Goal: Check status: Check status

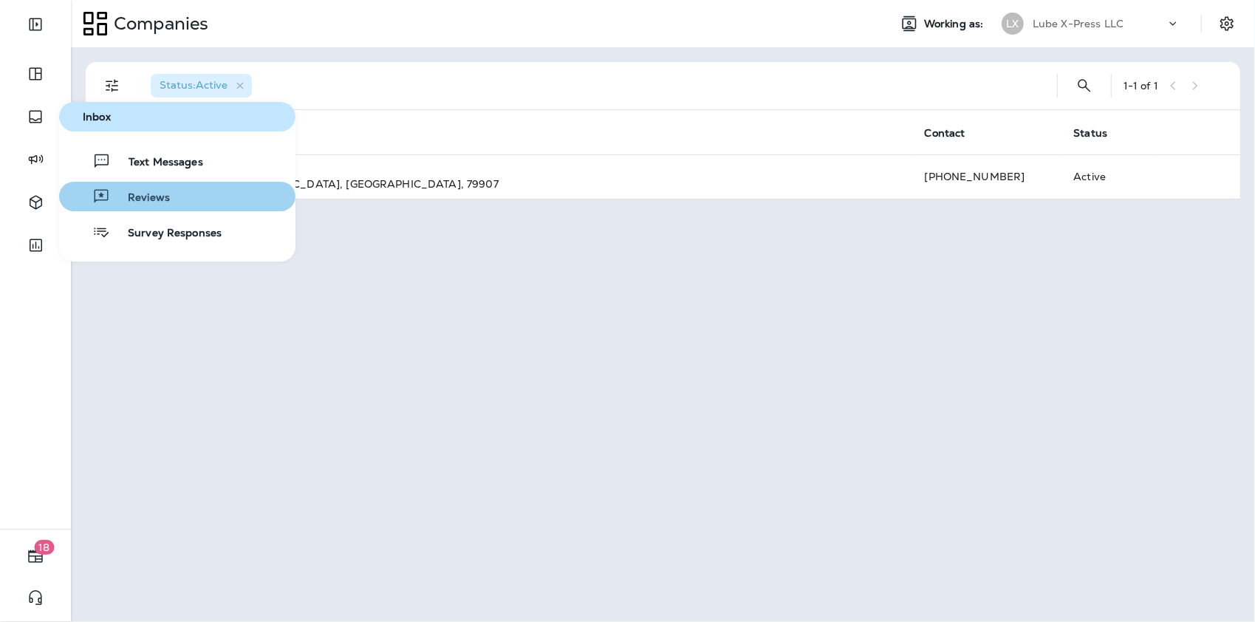
click at [131, 195] on span "Reviews" at bounding box center [140, 198] width 60 height 14
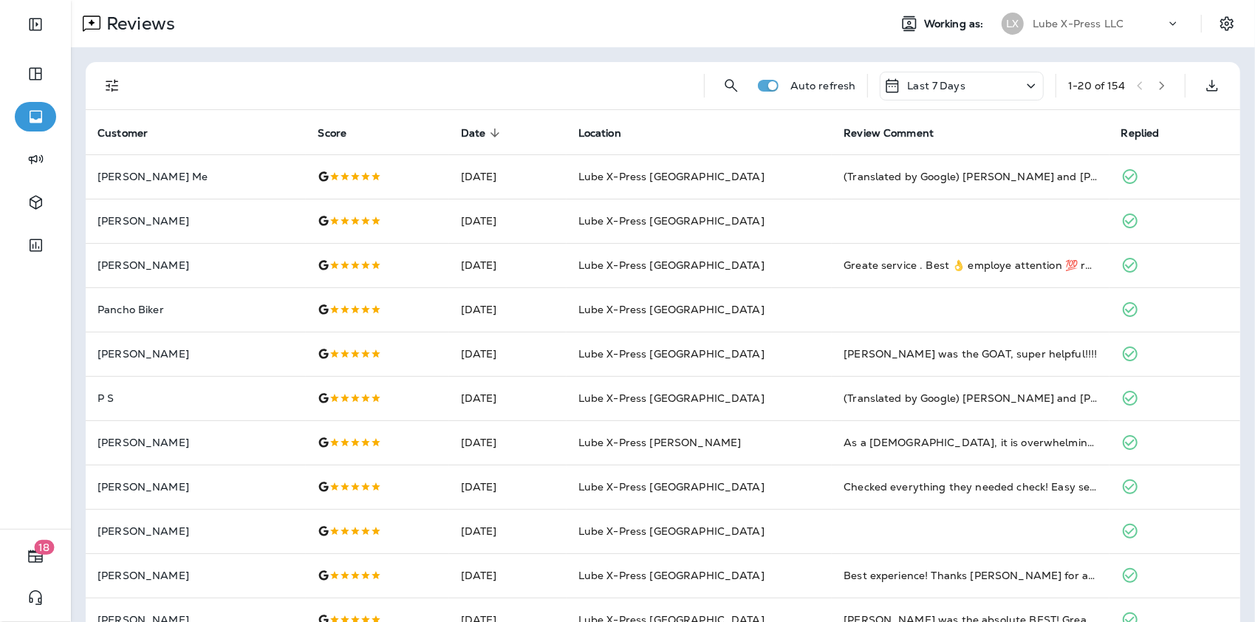
click at [939, 89] on p "Last 7 Days" at bounding box center [936, 86] width 58 height 12
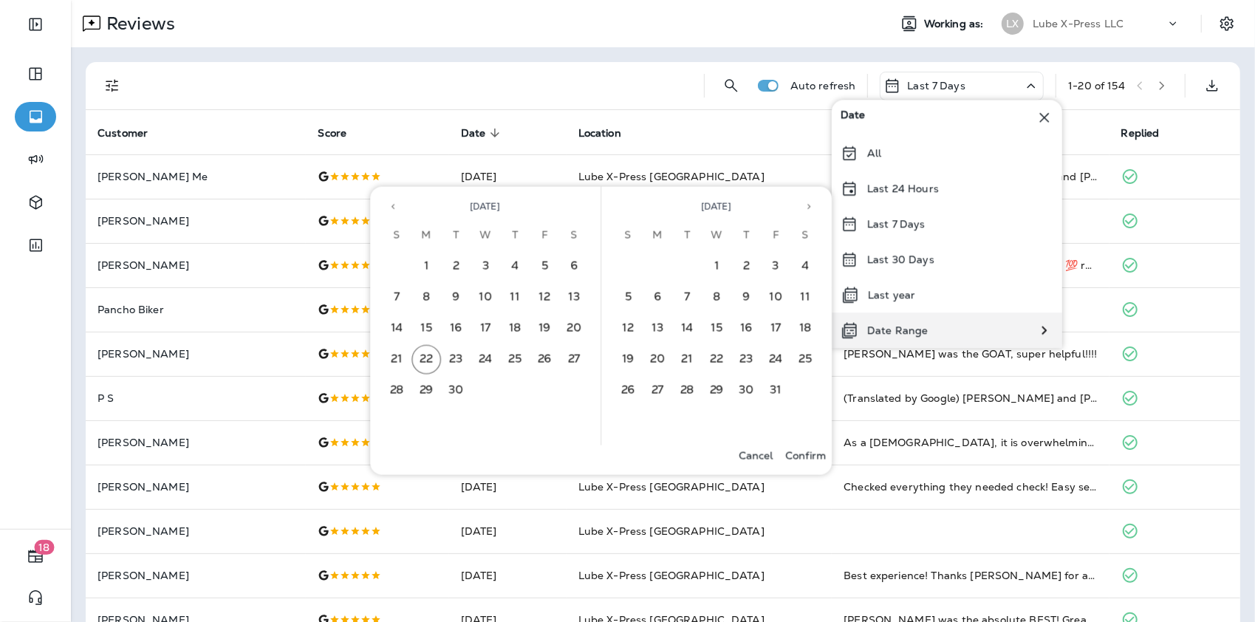
click at [877, 332] on p "Date Range" at bounding box center [897, 330] width 61 height 12
click at [387, 330] on button "14" at bounding box center [397, 329] width 30 height 30
click at [574, 326] on button "20" at bounding box center [575, 329] width 30 height 30
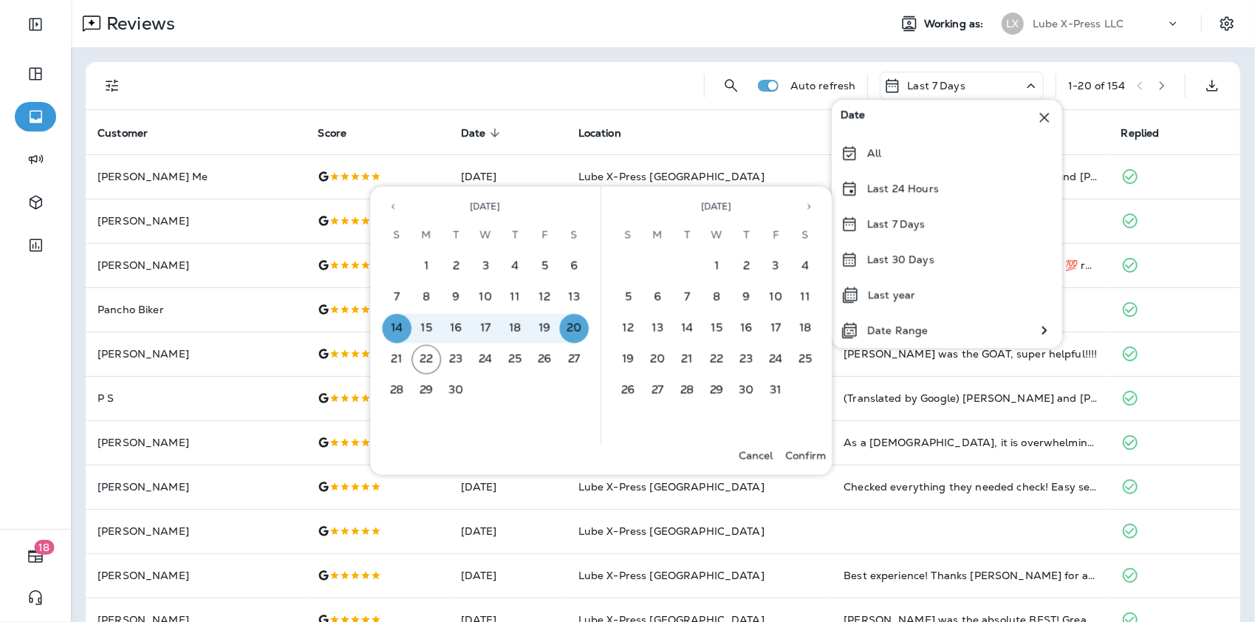
click at [814, 450] on p "Confirm" at bounding box center [805, 456] width 41 height 12
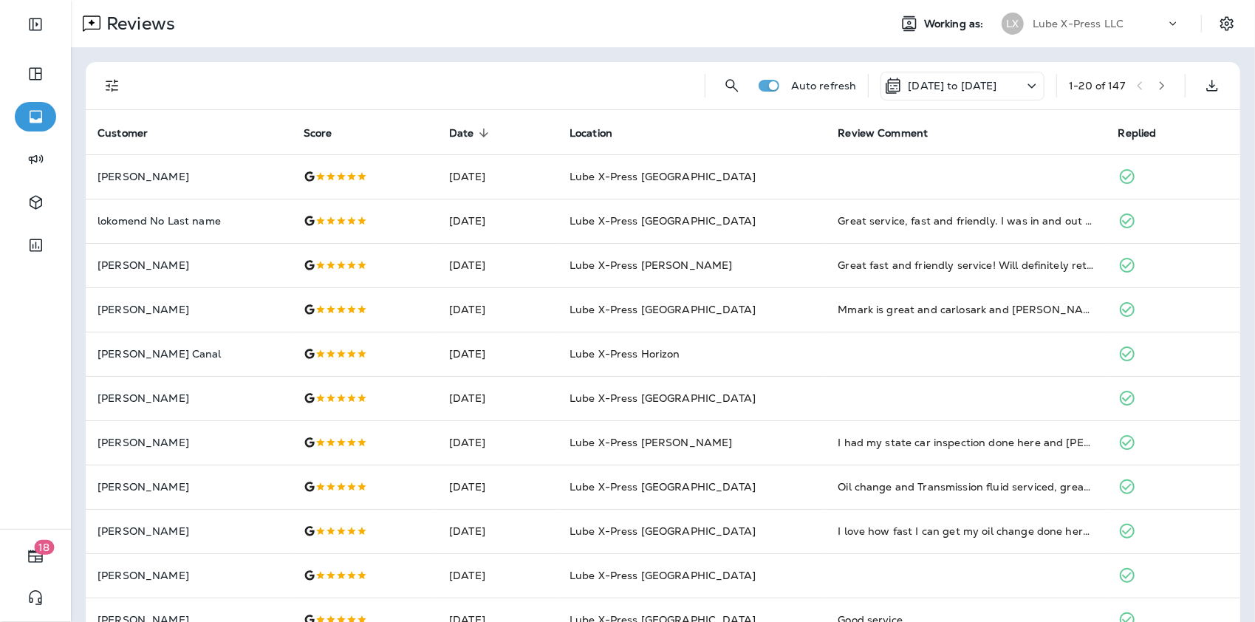
click at [105, 97] on button "Filters" at bounding box center [112, 86] width 30 height 30
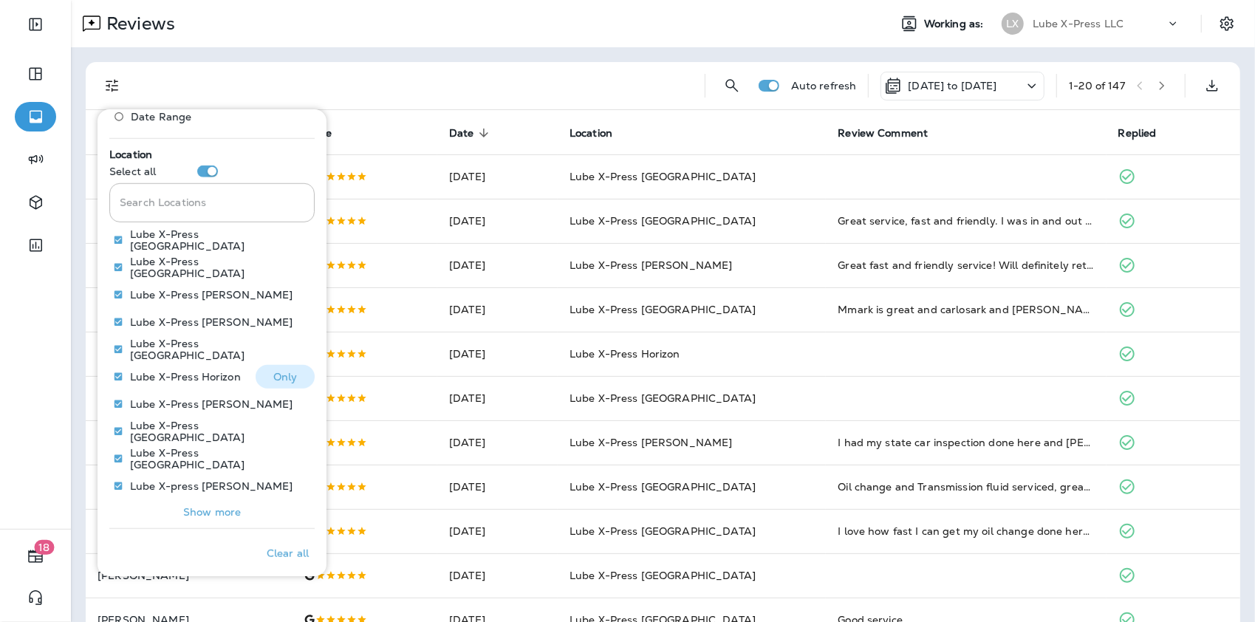
scroll to position [642, 0]
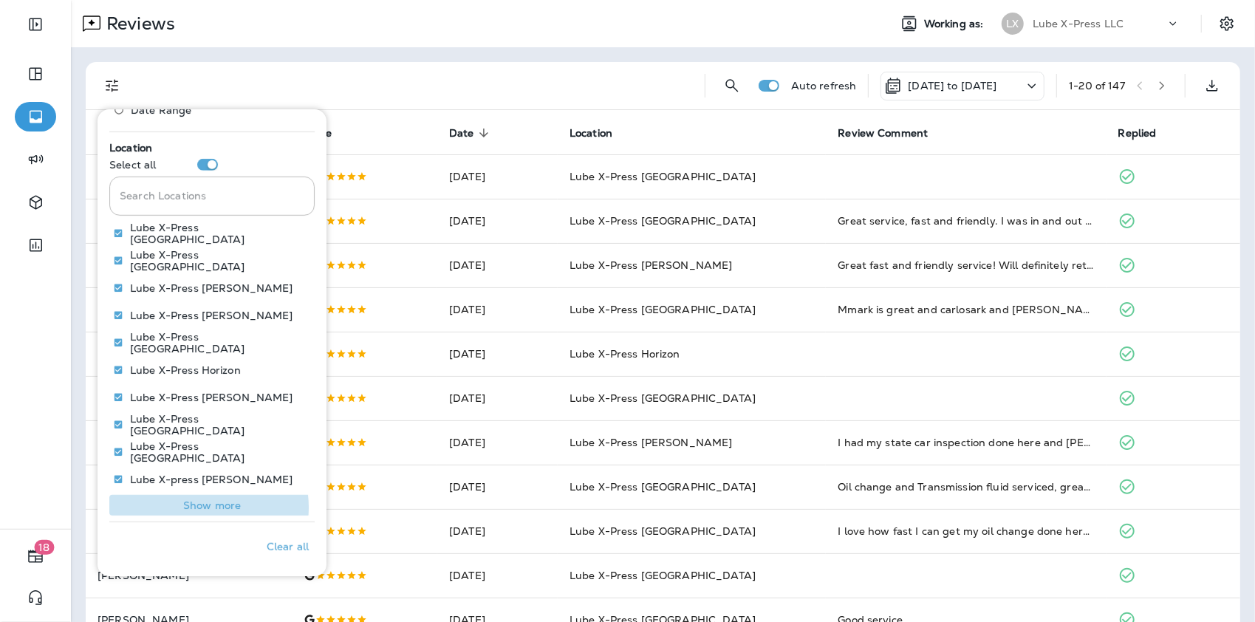
click at [200, 507] on p "Show more" at bounding box center [212, 505] width 58 height 12
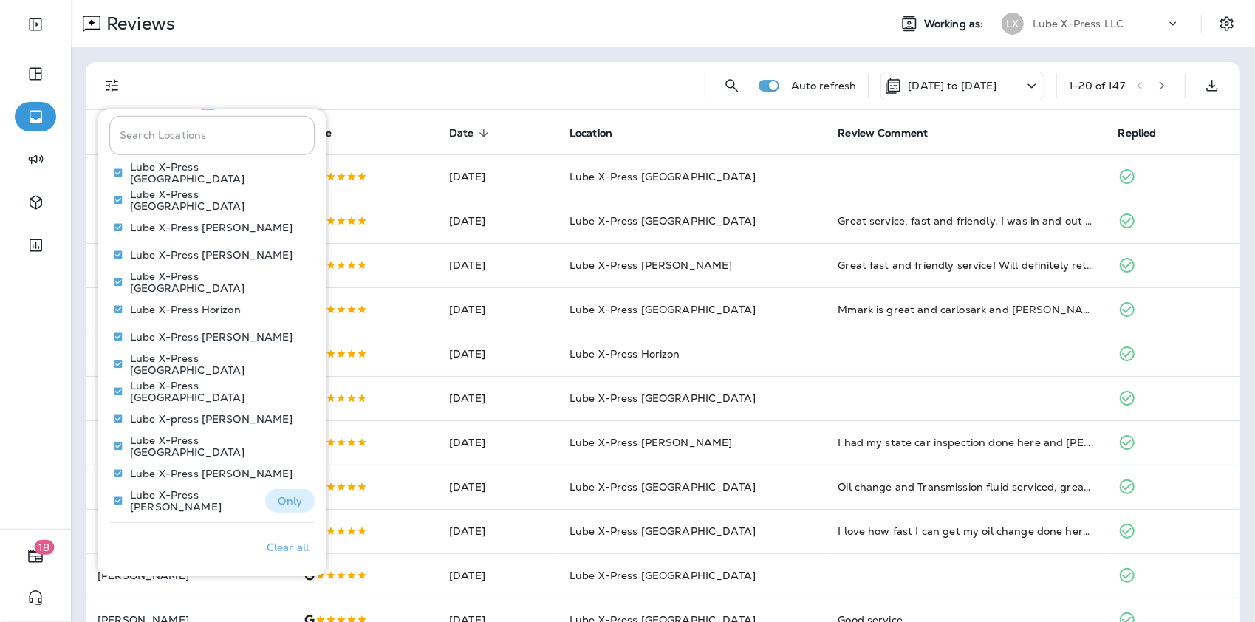
click at [278, 496] on p "Only" at bounding box center [290, 501] width 24 height 12
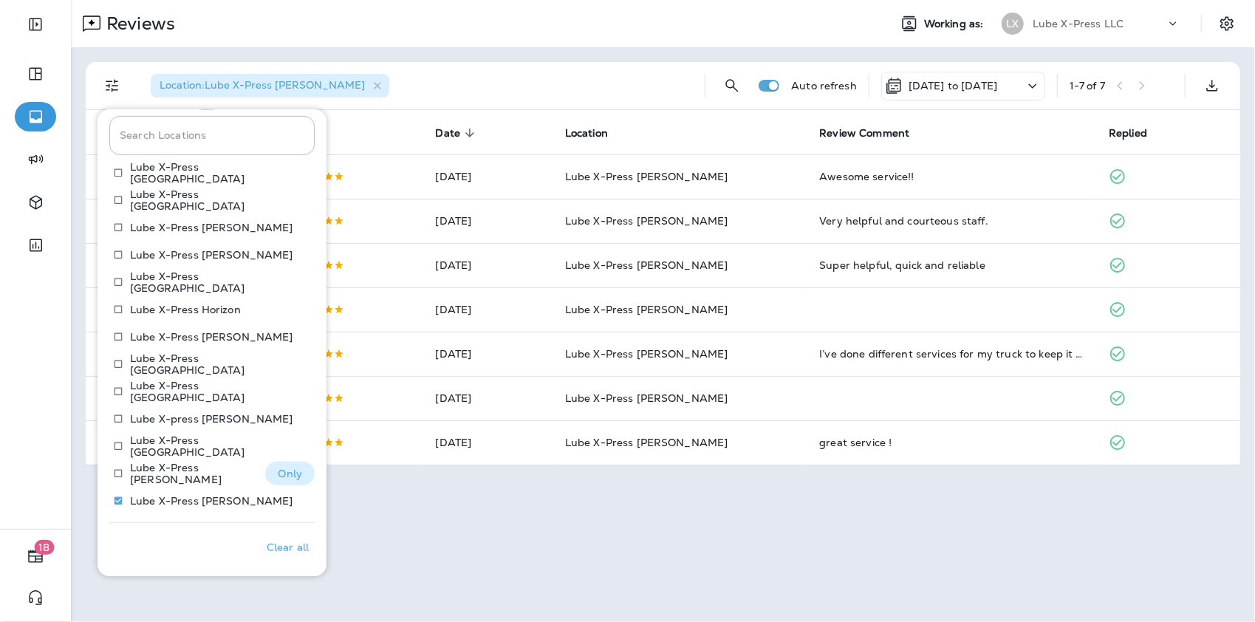
click at [278, 471] on p "Only" at bounding box center [290, 473] width 24 height 12
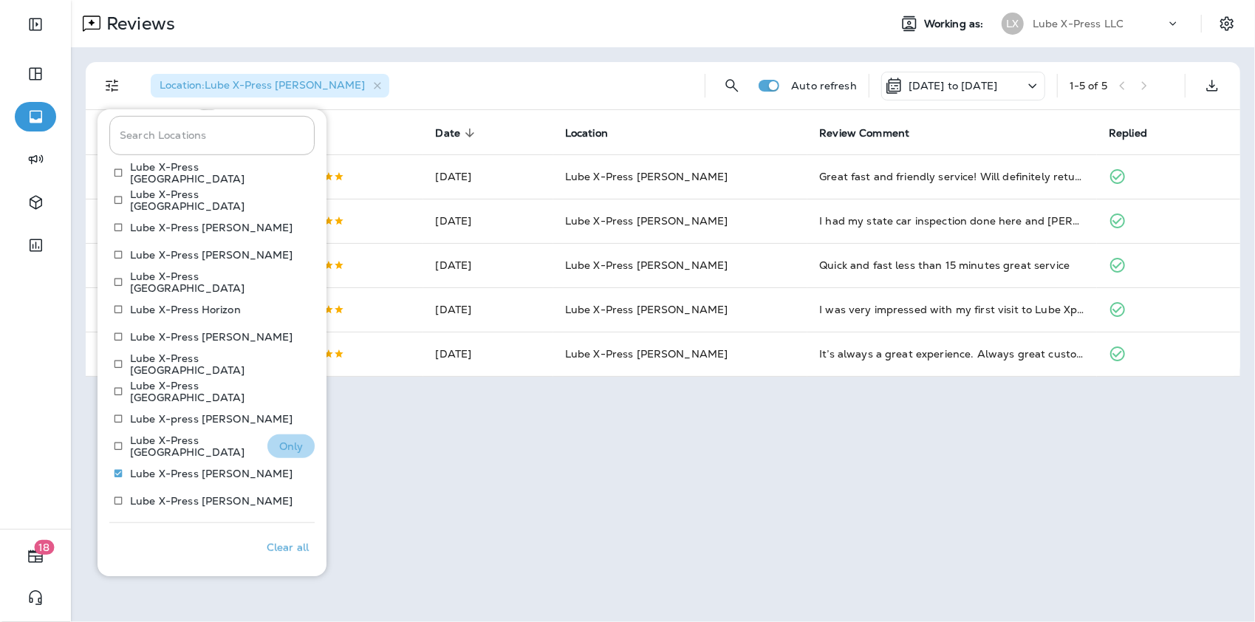
click at [297, 436] on button "Only" at bounding box center [290, 446] width 47 height 24
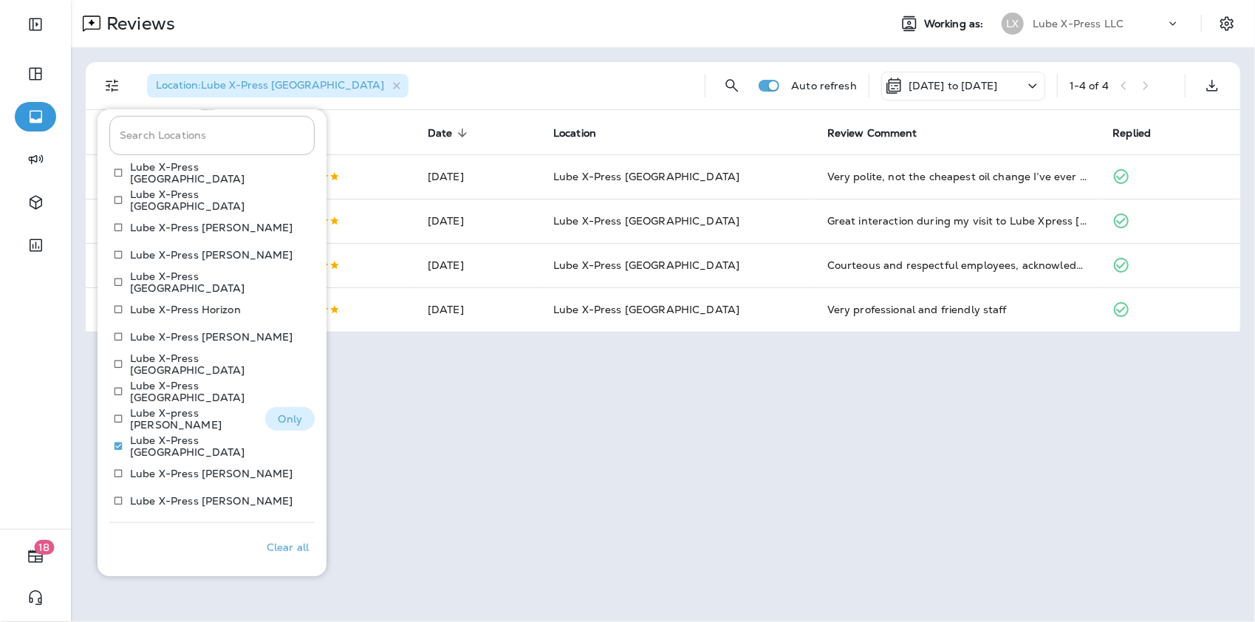
click at [288, 413] on p "Only" at bounding box center [290, 419] width 24 height 12
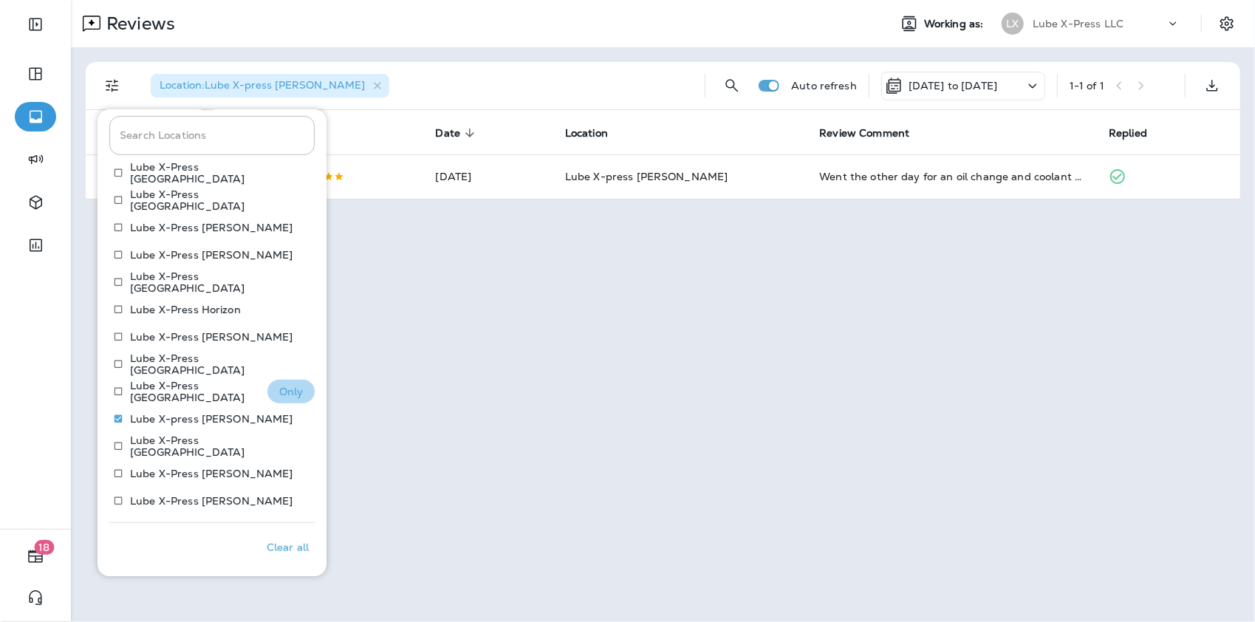
click at [281, 393] on p "Only" at bounding box center [291, 391] width 24 height 12
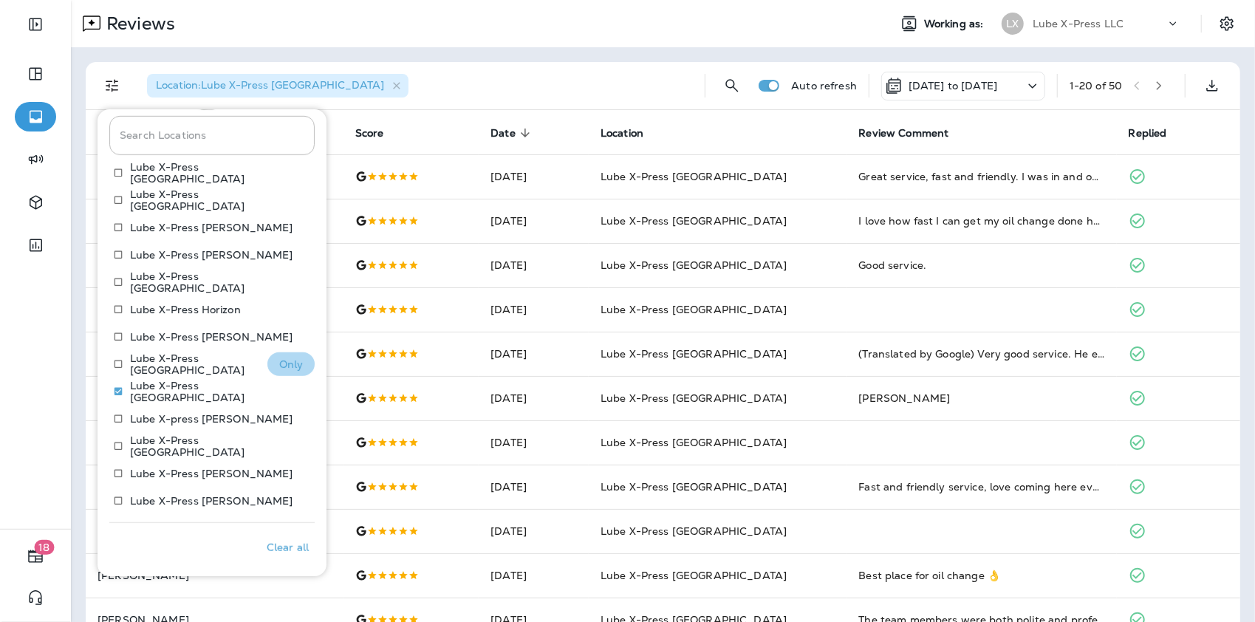
drag, startPoint x: 306, startPoint y: 360, endPoint x: 296, endPoint y: 363, distance: 9.9
click at [296, 363] on button "Only" at bounding box center [290, 364] width 47 height 24
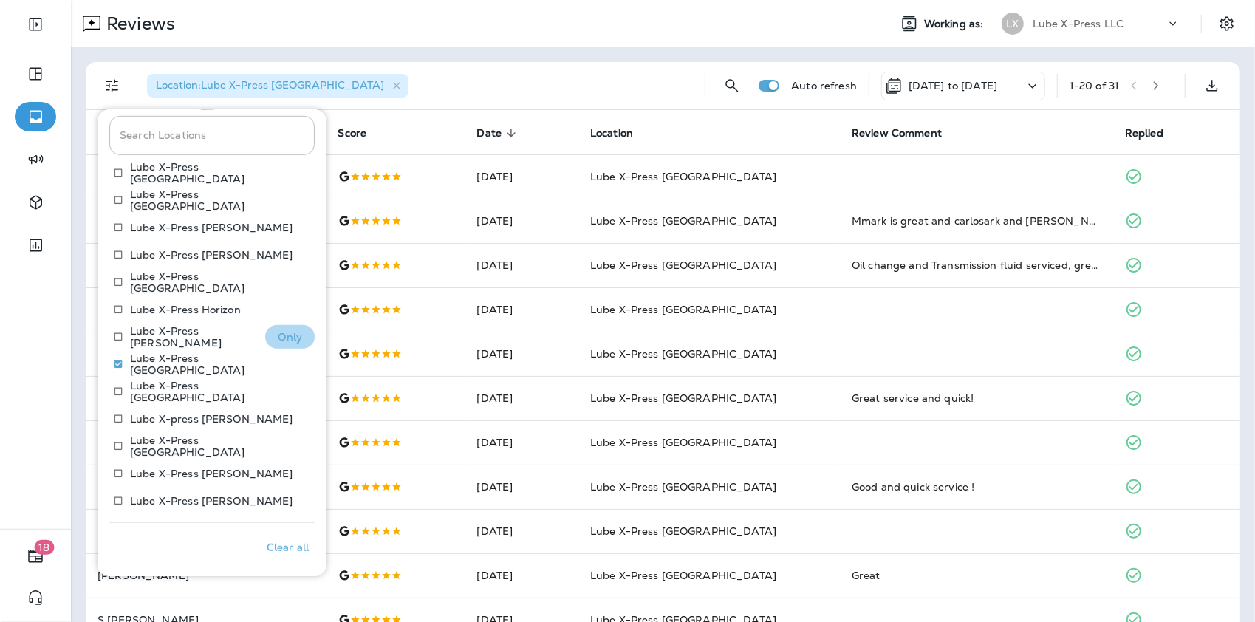
click at [278, 338] on p "Only" at bounding box center [290, 337] width 24 height 12
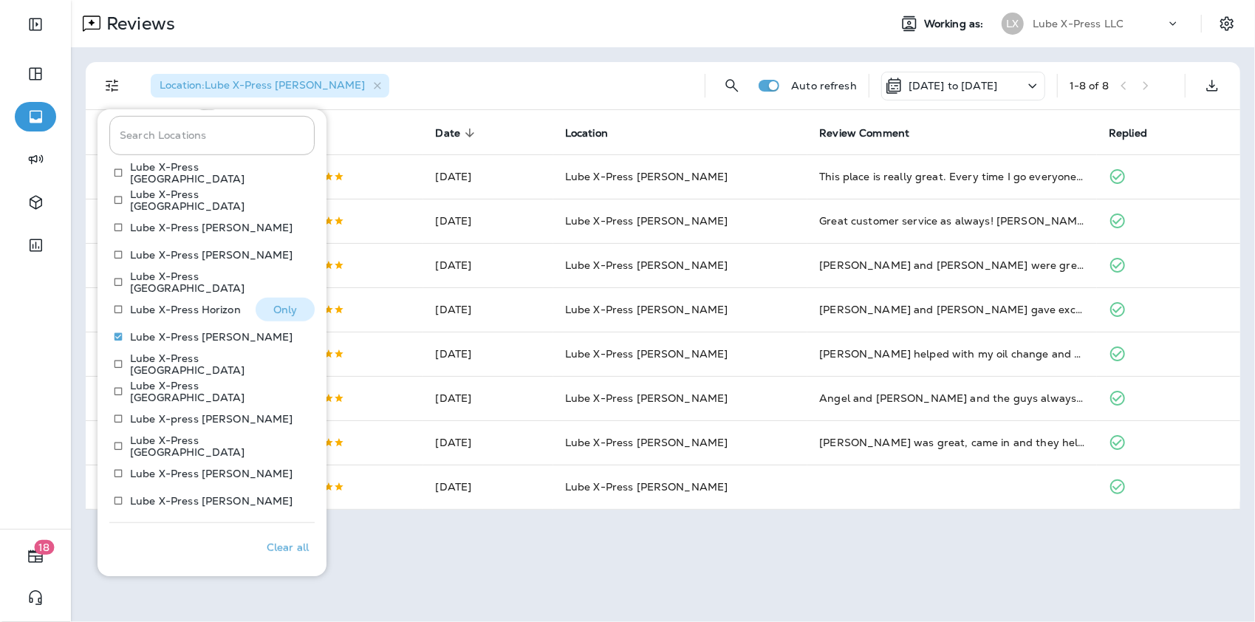
drag, startPoint x: 275, startPoint y: 309, endPoint x: 267, endPoint y: 307, distance: 7.5
click at [274, 309] on p "Only" at bounding box center [285, 309] width 24 height 12
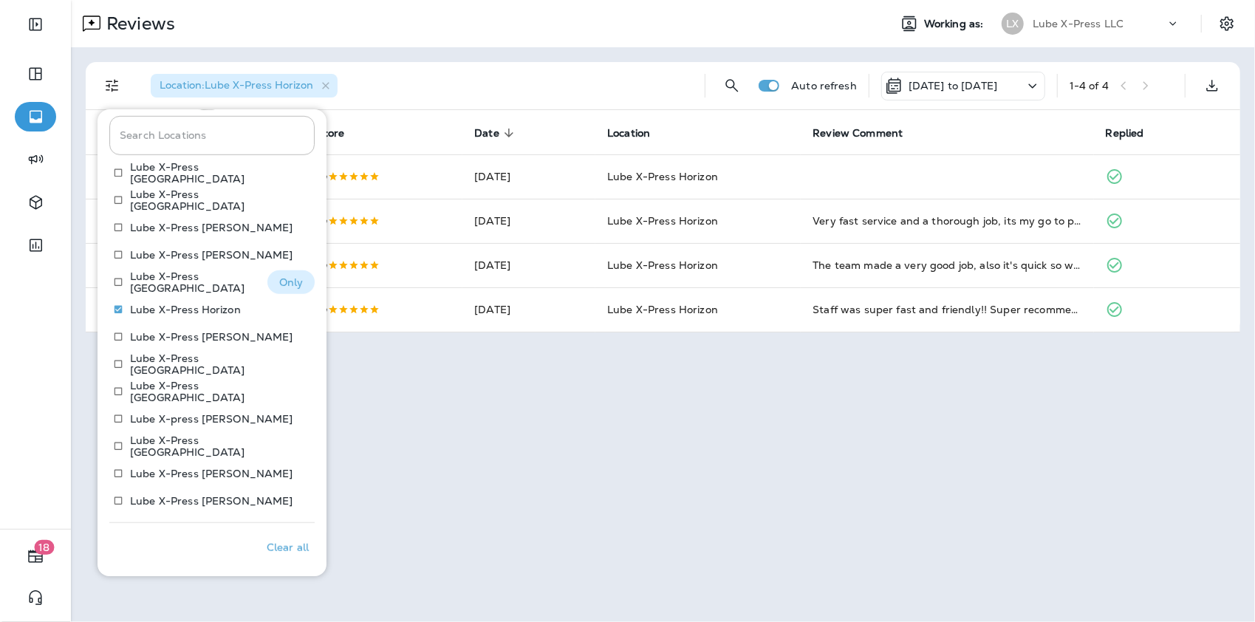
click at [284, 283] on p "Only" at bounding box center [291, 282] width 24 height 12
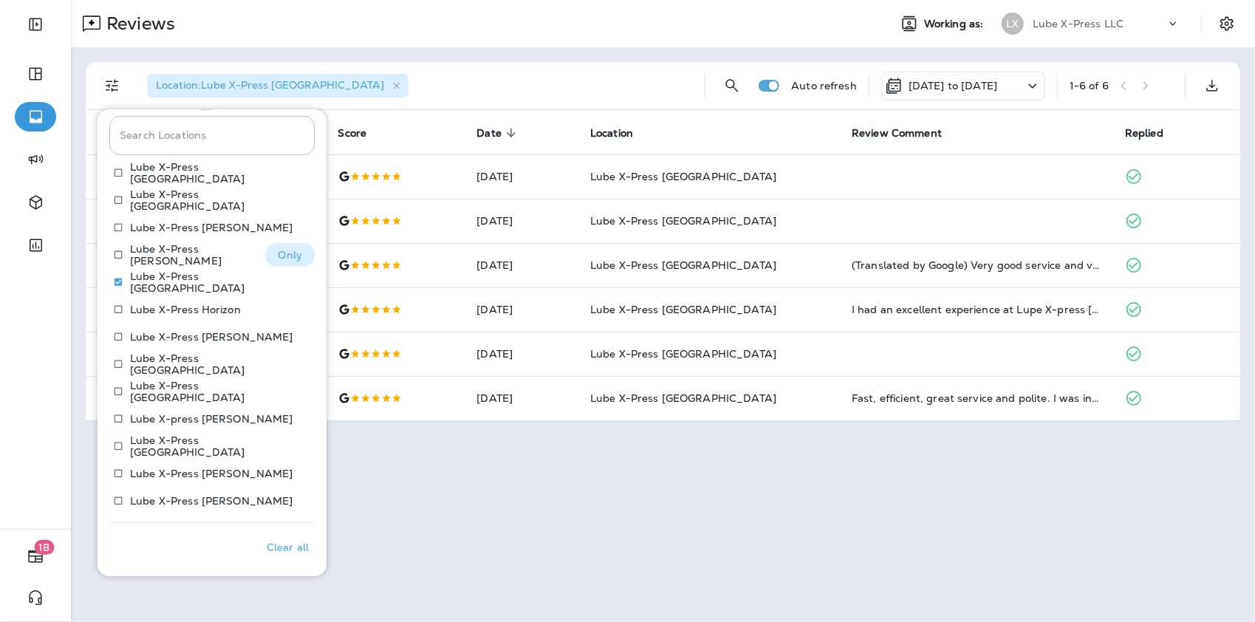
click at [294, 250] on button "Only" at bounding box center [289, 255] width 49 height 24
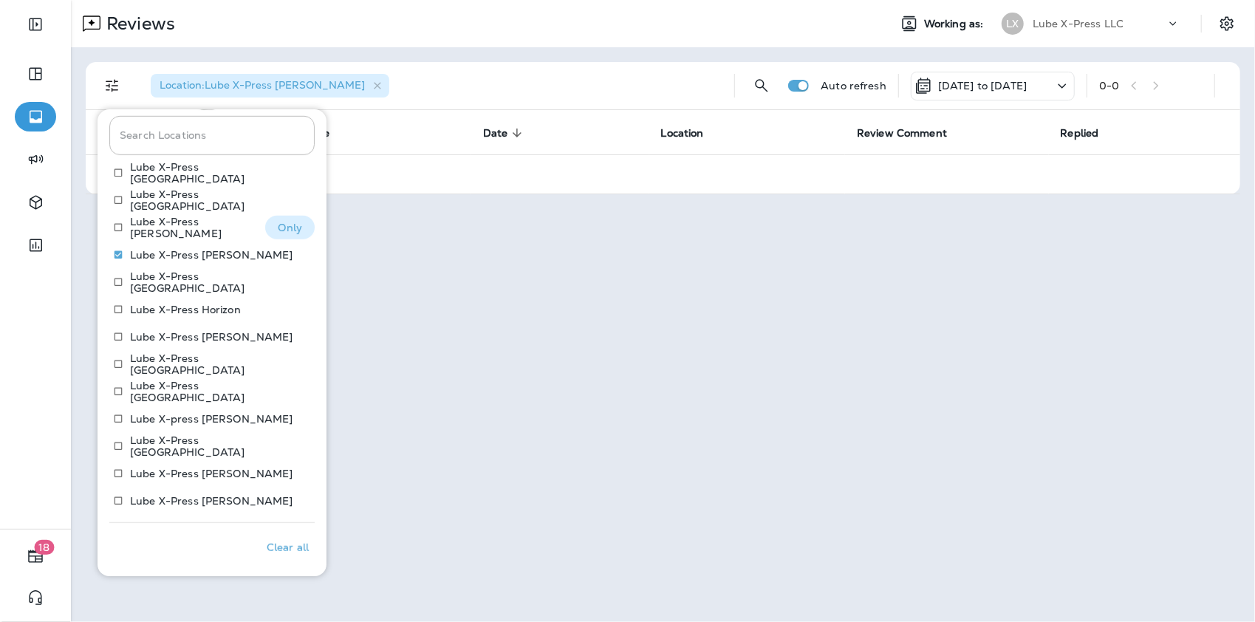
click at [275, 216] on button "Only" at bounding box center [289, 228] width 49 height 24
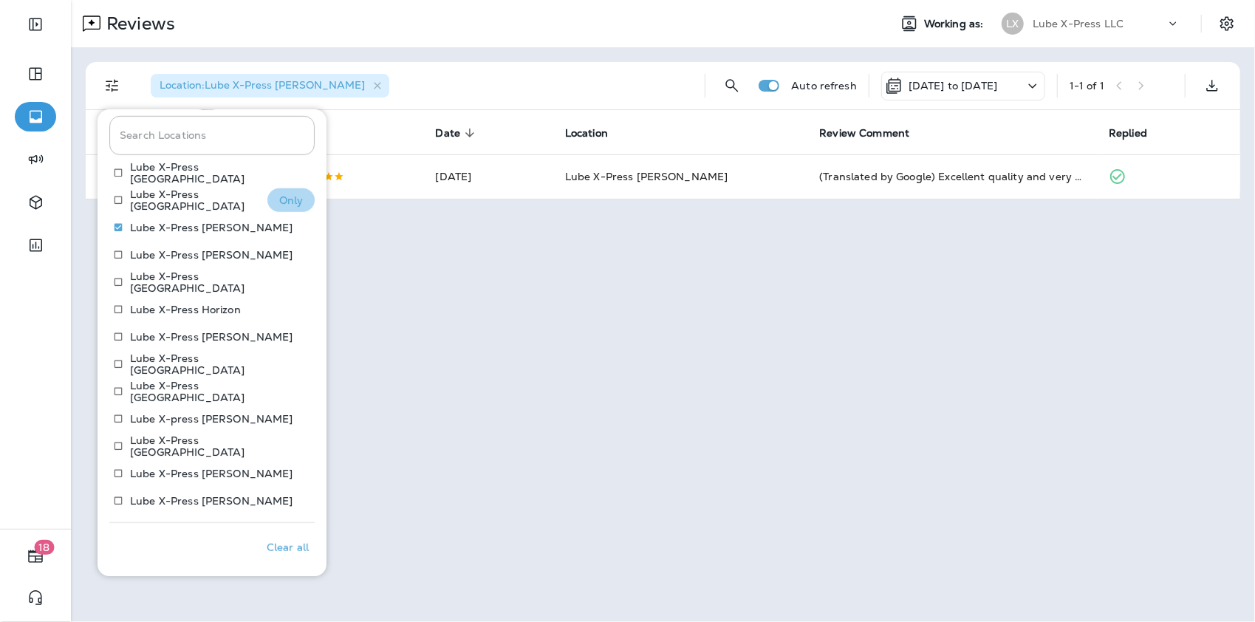
drag, startPoint x: 284, startPoint y: 188, endPoint x: 284, endPoint y: 202, distance: 14.8
click at [284, 202] on p "Only" at bounding box center [291, 200] width 24 height 12
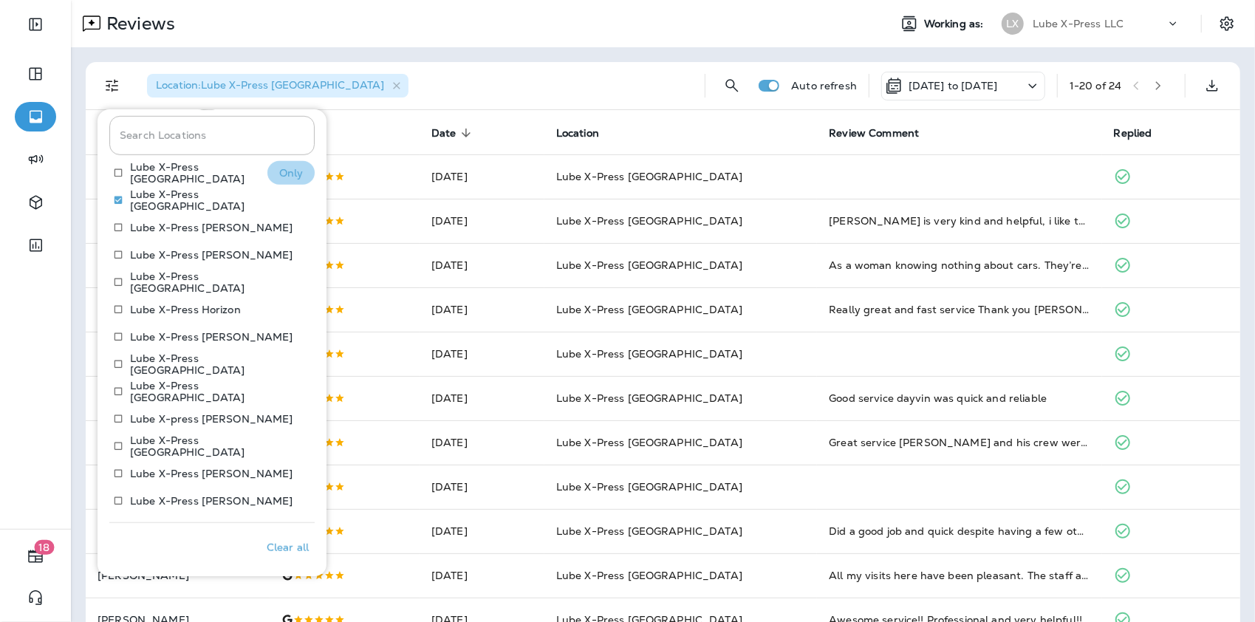
click at [282, 174] on p "Only" at bounding box center [291, 173] width 24 height 12
